Goal: Information Seeking & Learning: Learn about a topic

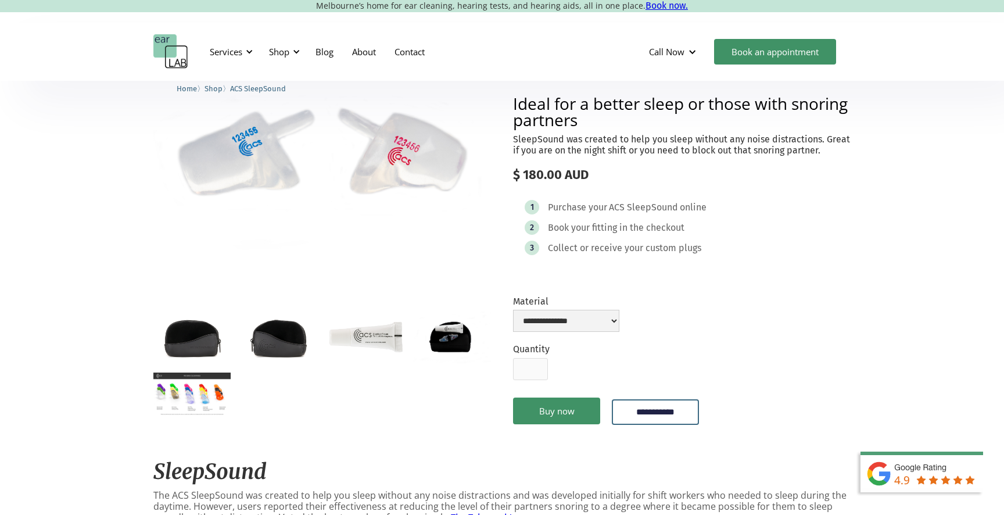
scroll to position [114, 0]
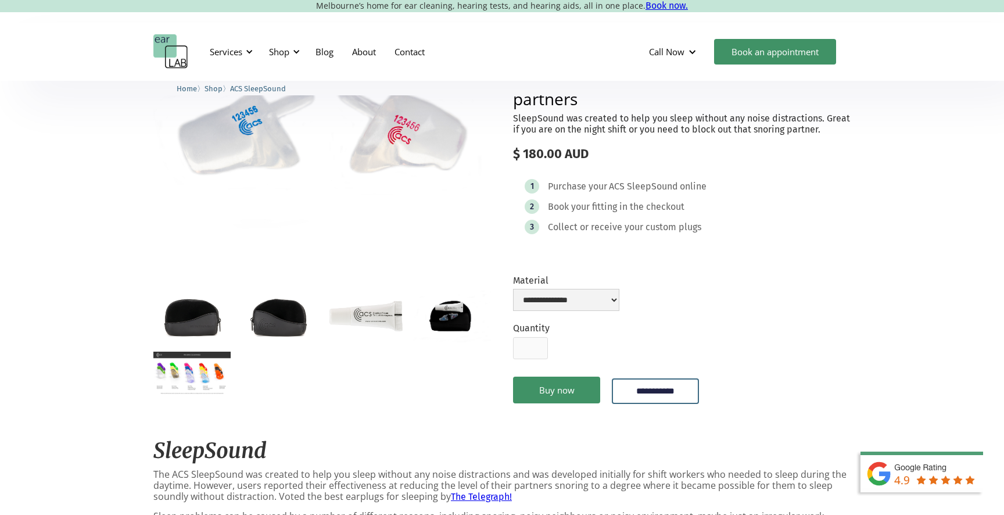
click at [384, 314] on img "open lightbox" at bounding box center [365, 315] width 77 height 51
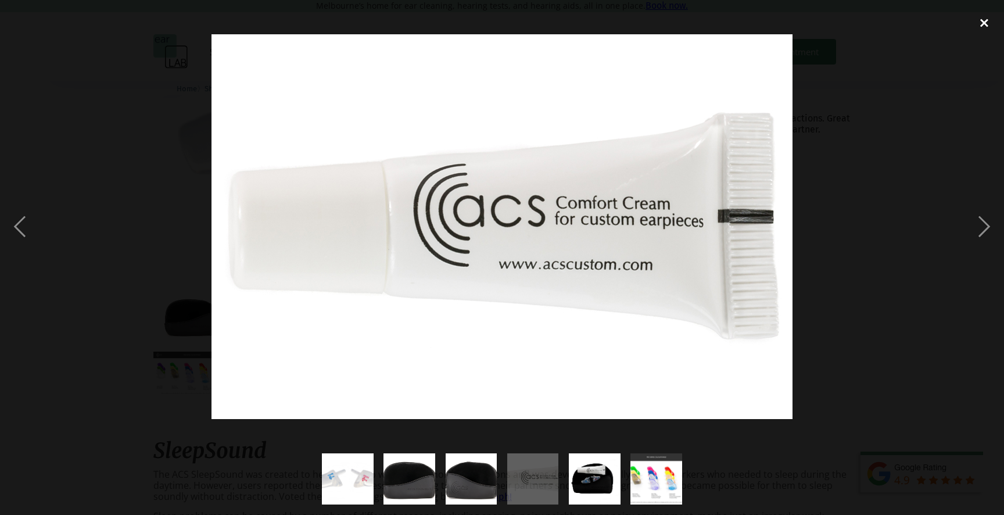
click at [986, 19] on div "close lightbox" at bounding box center [983, 23] width 39 height 26
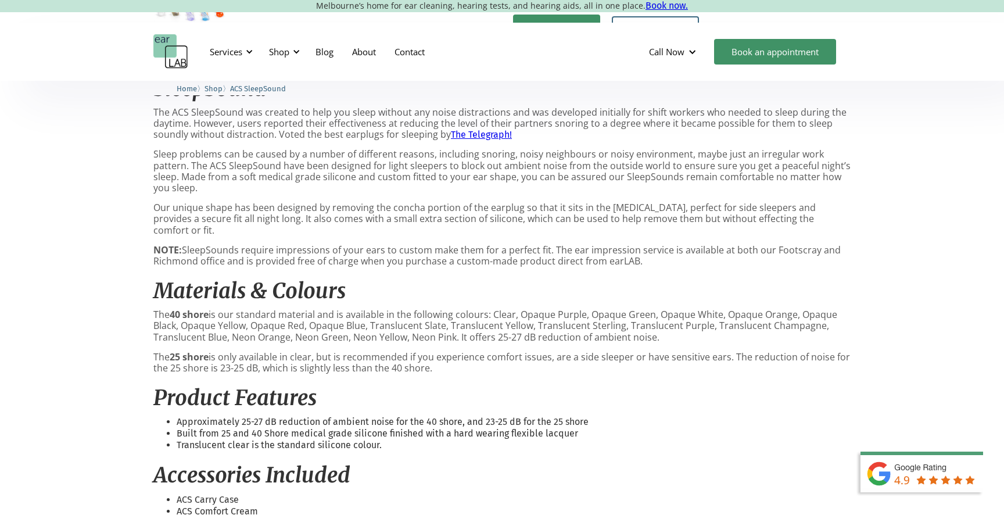
scroll to position [480, 0]
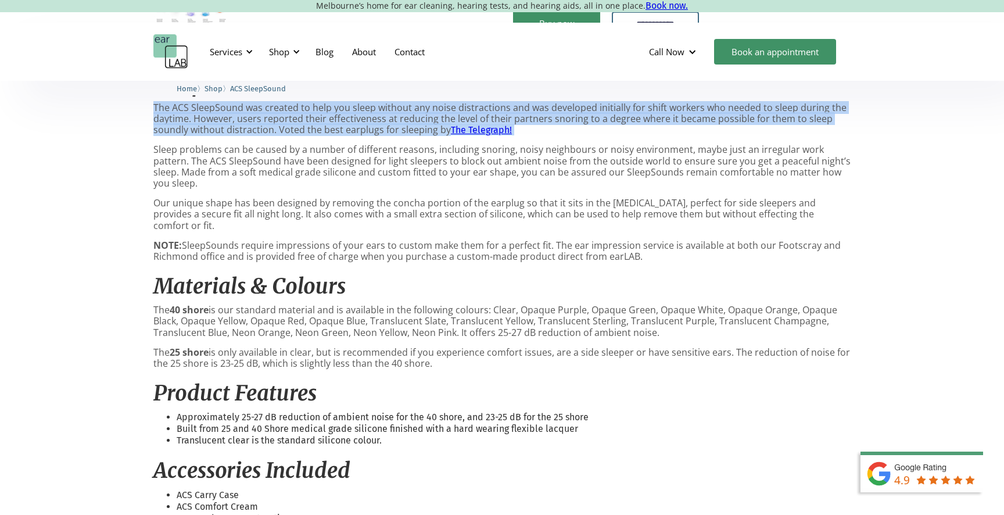
drag, startPoint x: 155, startPoint y: 104, endPoint x: 164, endPoint y: 141, distance: 37.8
click at [164, 141] on div "SleepSound The ACS SleepSound was created to help you sleep without any noise d…" at bounding box center [501, 401] width 697 height 682
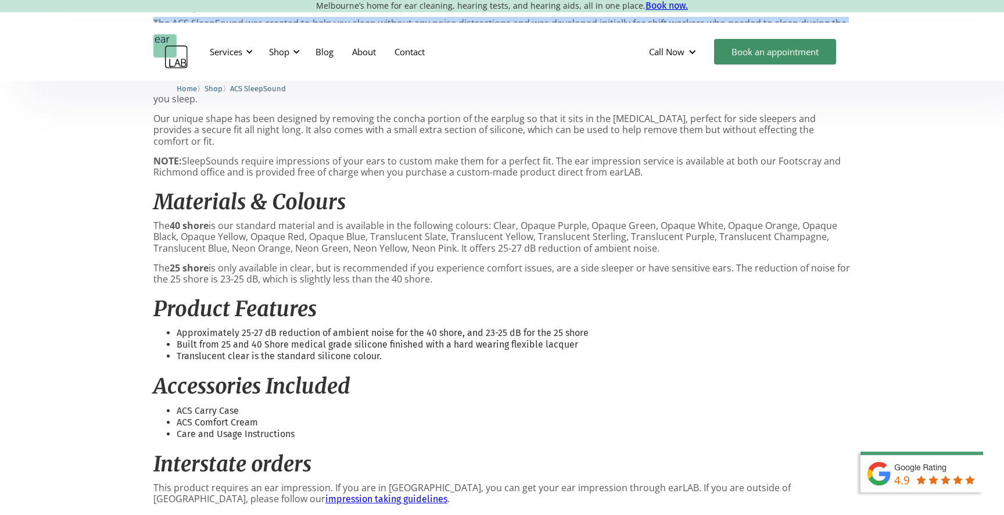
scroll to position [566, 0]
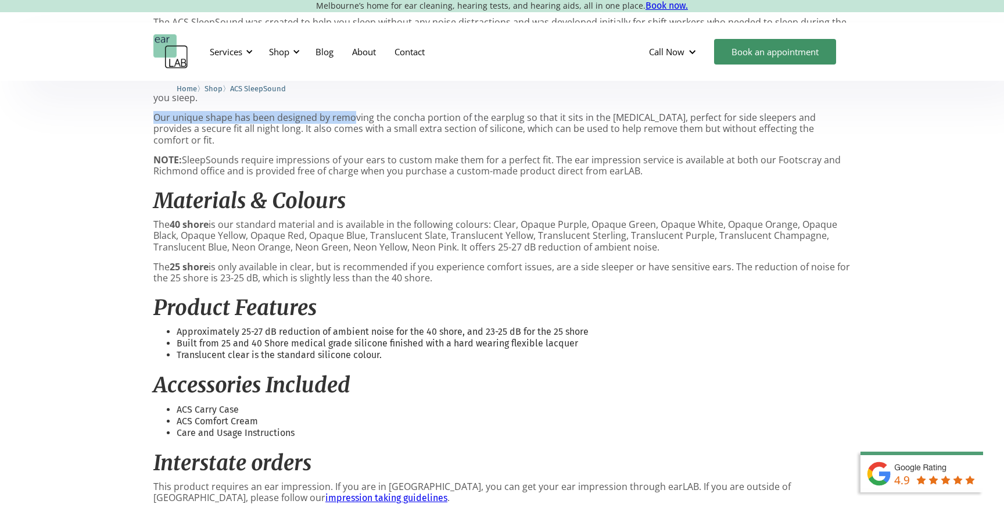
drag, startPoint x: 155, startPoint y: 105, endPoint x: 351, endPoint y: 108, distance: 195.8
click at [353, 112] on p "Our unique shape has been designed by removing the concha portion of the earplu…" at bounding box center [501, 129] width 697 height 34
click at [403, 112] on p "Our unique shape has been designed by removing the concha portion of the earplu…" at bounding box center [501, 129] width 697 height 34
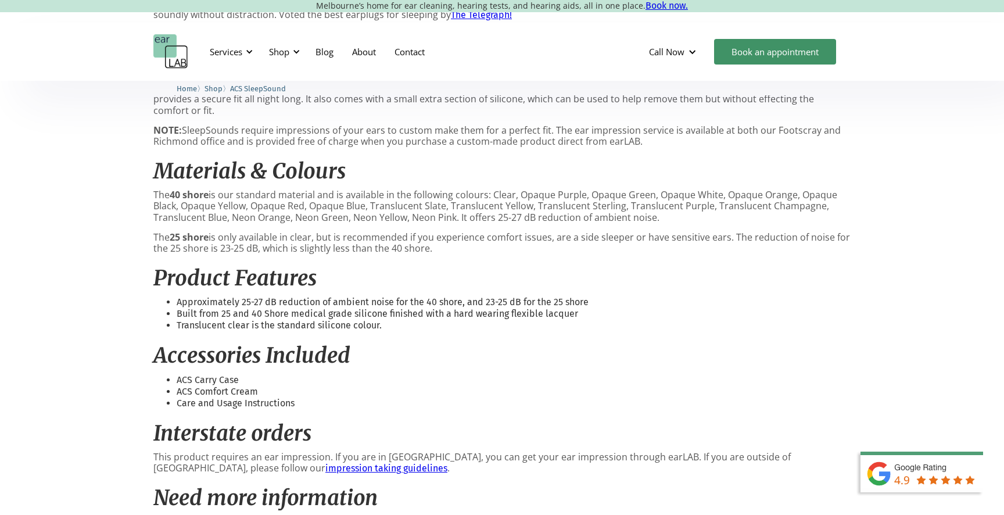
scroll to position [0, 0]
